Goal: Information Seeking & Learning: Learn about a topic

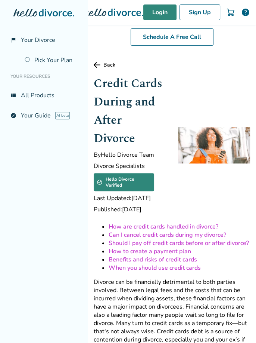
click at [154, 16] on link "Login" at bounding box center [159, 12] width 33 height 16
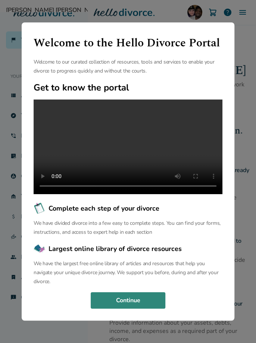
click at [151, 308] on button "Continue" at bounding box center [128, 300] width 75 height 16
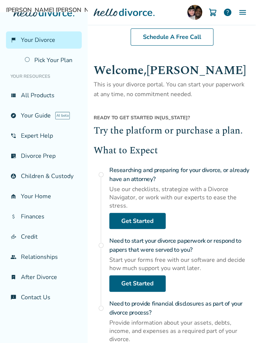
click at [31, 216] on link "attach_money Finances" at bounding box center [44, 216] width 76 height 17
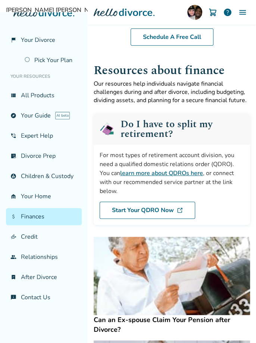
click at [30, 235] on link "finance_mode Credit" at bounding box center [44, 236] width 76 height 17
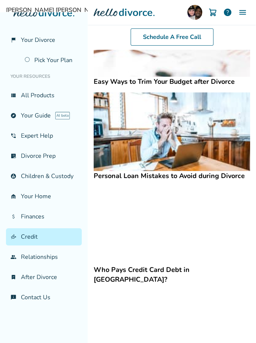
scroll to position [999, 0]
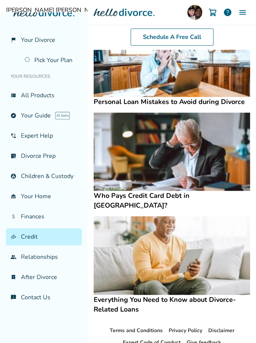
click at [36, 256] on link "group Relationships" at bounding box center [44, 256] width 76 height 17
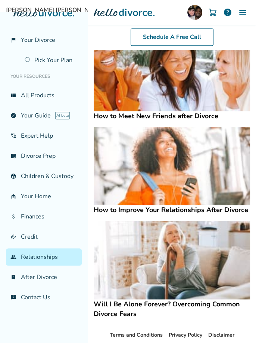
scroll to position [1018, 0]
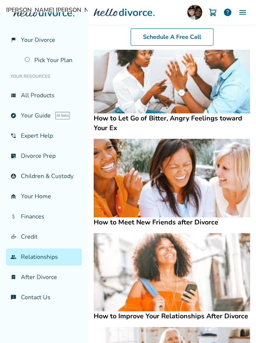
click at [237, 83] on img at bounding box center [172, 74] width 157 height 78
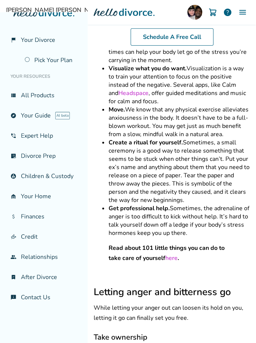
scroll to position [746, 0]
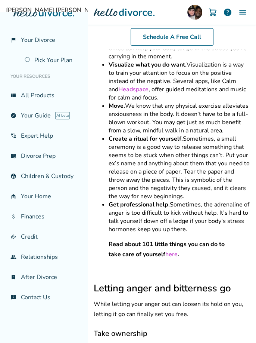
click at [7, 270] on link "bookmark_check After Divorce" at bounding box center [44, 276] width 76 height 17
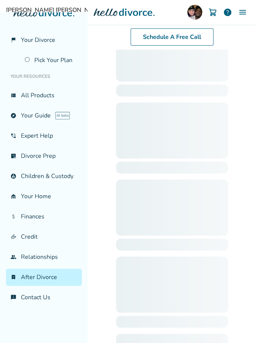
scroll to position [61, 0]
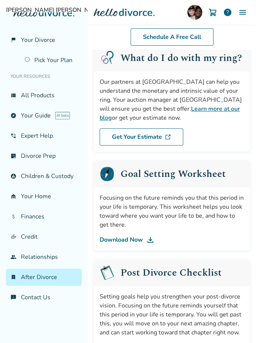
click at [80, 342] on div "flag_2 Your Divorce Pick Your Plan Your Resources view_list All Products explor…" at bounding box center [44, 171] width 88 height 343
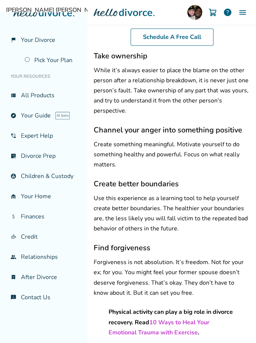
scroll to position [1025, 0]
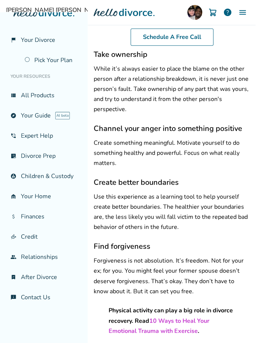
click at [40, 114] on link "explore Your Guide AI beta" at bounding box center [44, 115] width 76 height 17
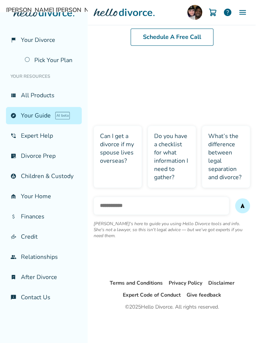
scroll to position [61, 0]
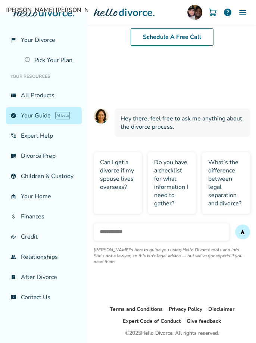
click at [37, 162] on link "list_alt_check Divorce Prep" at bounding box center [44, 155] width 76 height 17
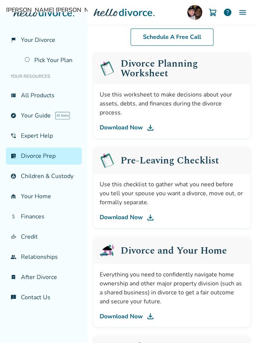
scroll to position [202, 0]
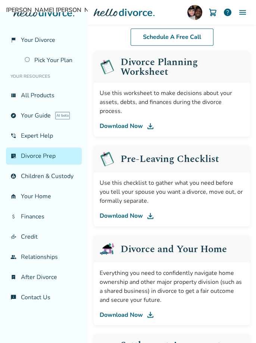
click at [131, 121] on link "Download Now" at bounding box center [172, 125] width 145 height 9
